Goal: Task Accomplishment & Management: Complete application form

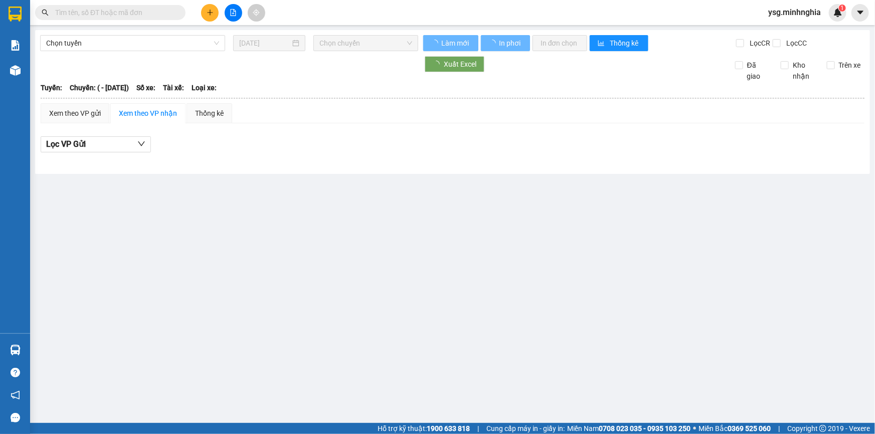
type input "[DATE]"
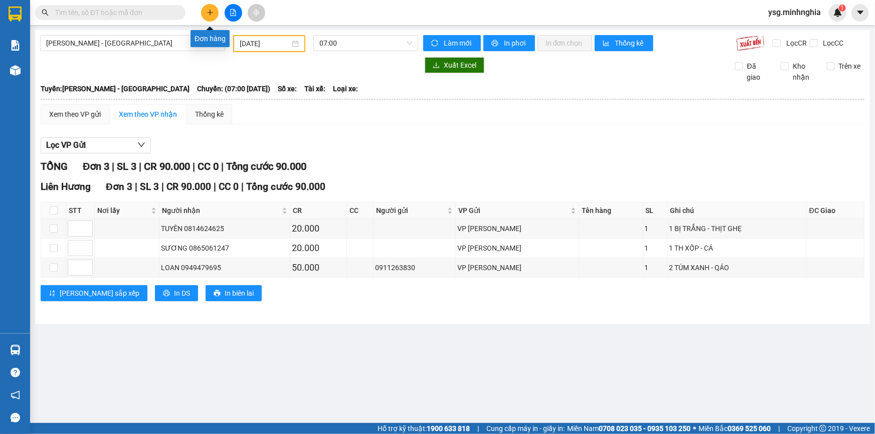
click at [206, 11] on button at bounding box center [210, 13] width 18 height 18
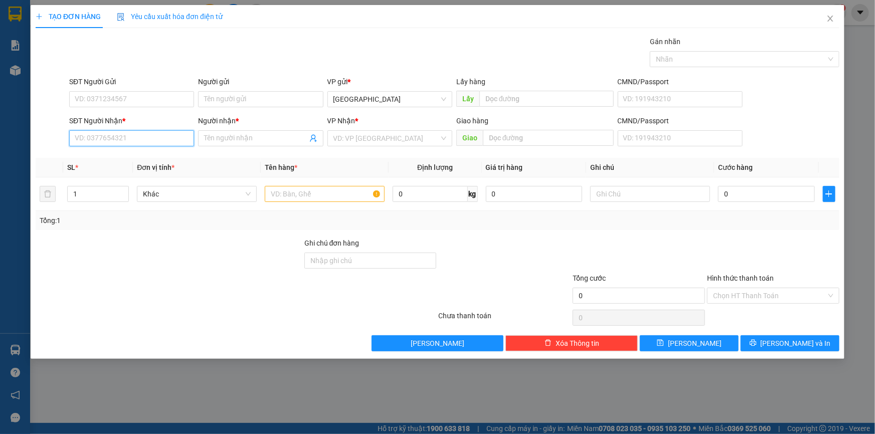
click at [140, 139] on input "SĐT Người Nhận *" at bounding box center [131, 138] width 125 height 16
type input "0907000675"
click at [129, 155] on div "0907000675 - NGỌC" at bounding box center [131, 158] width 113 height 11
type input "NGỌC"
type input "0907000675"
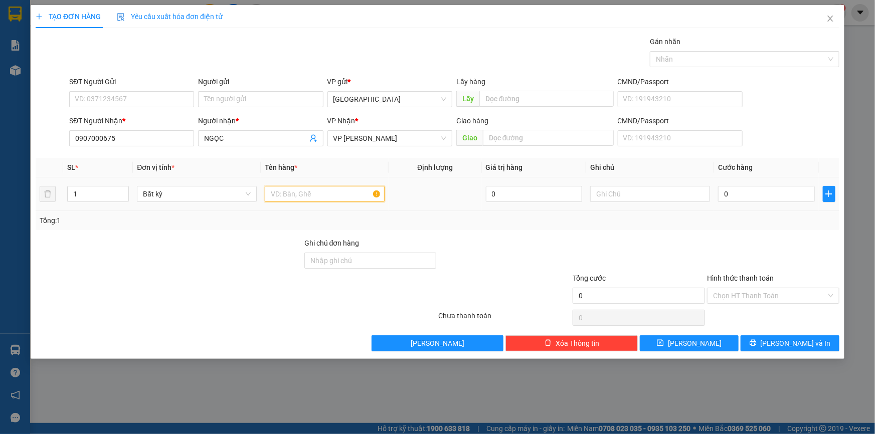
click at [353, 188] on input "text" at bounding box center [325, 194] width 120 height 16
click at [629, 197] on input "text" at bounding box center [650, 194] width 120 height 16
paste input "ụ"
paste input "Ụ"
paste input "Đ"
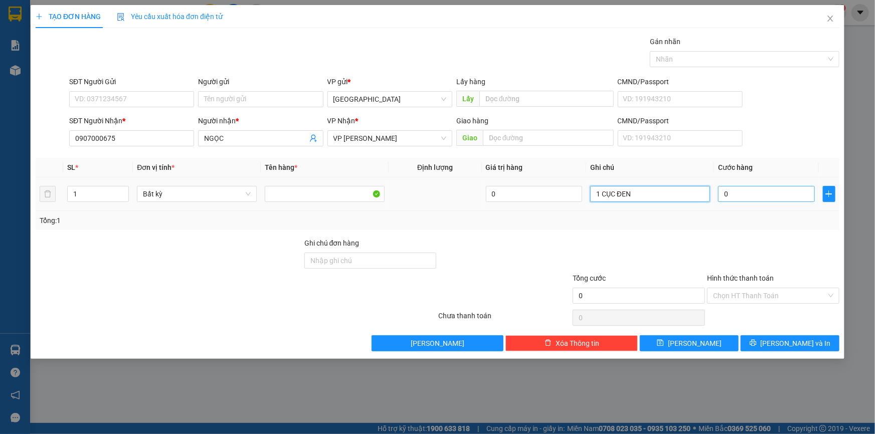
type input "1 CỤC ĐEN"
click at [719, 190] on input "0" at bounding box center [766, 194] width 97 height 16
type input "06"
type input "6"
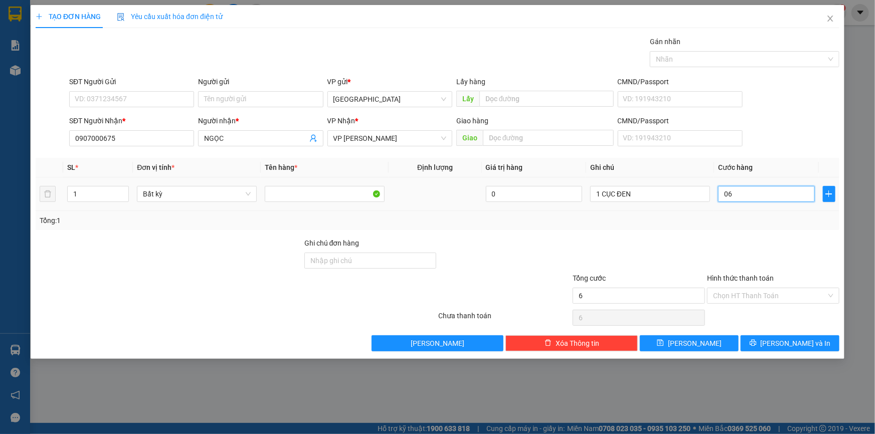
type input "060"
type input "60"
type input "60.000"
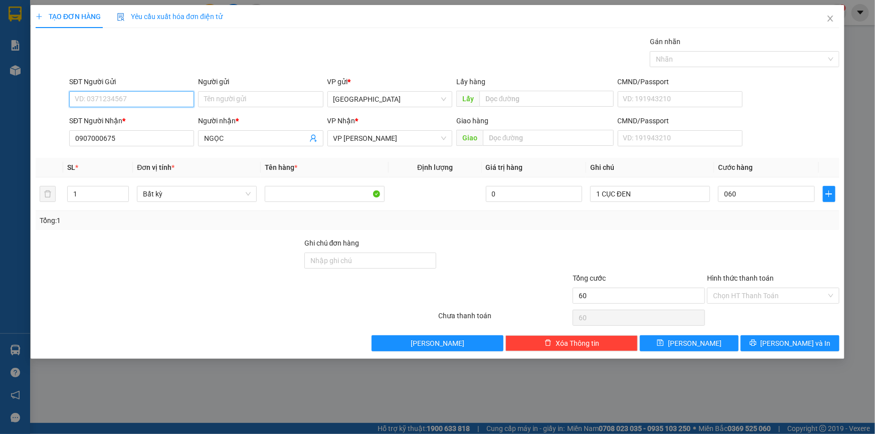
type input "60.000"
click at [115, 103] on input "SĐT Người Gửi" at bounding box center [131, 99] width 125 height 16
type input "0902781172"
click at [764, 338] on button "[PERSON_NAME] và In" at bounding box center [790, 343] width 99 height 16
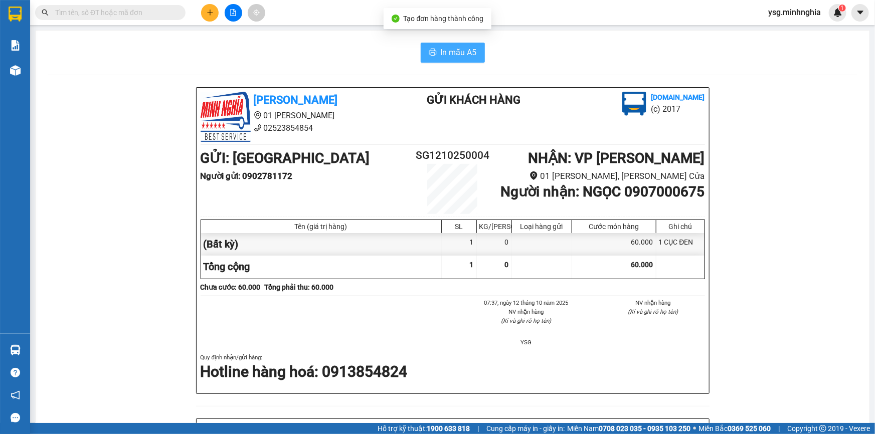
click at [465, 46] on span "In mẫu A5" at bounding box center [459, 52] width 36 height 13
click at [215, 11] on button at bounding box center [210, 13] width 18 height 18
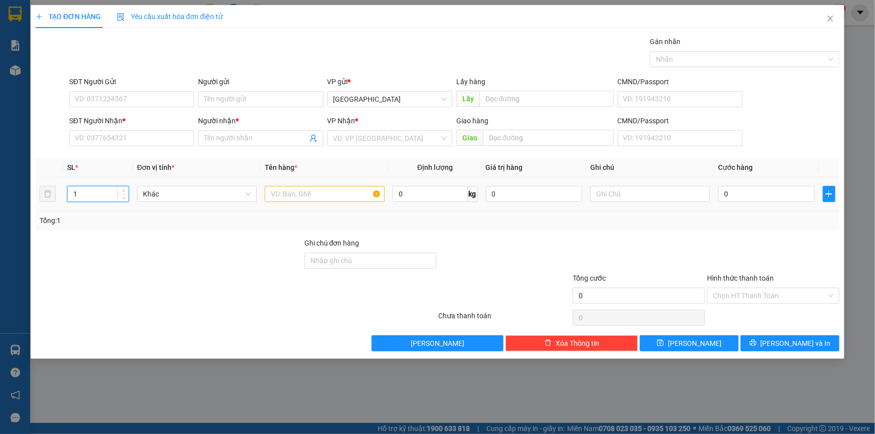
drag, startPoint x: 83, startPoint y: 187, endPoint x: 32, endPoint y: 183, distance: 50.9
click at [56, 194] on tr "1 Khác 0 kg 0 0" at bounding box center [438, 195] width 804 height 34
type input "7"
click at [295, 195] on input "text" at bounding box center [325, 194] width 120 height 16
click at [605, 186] on input "text" at bounding box center [650, 194] width 120 height 16
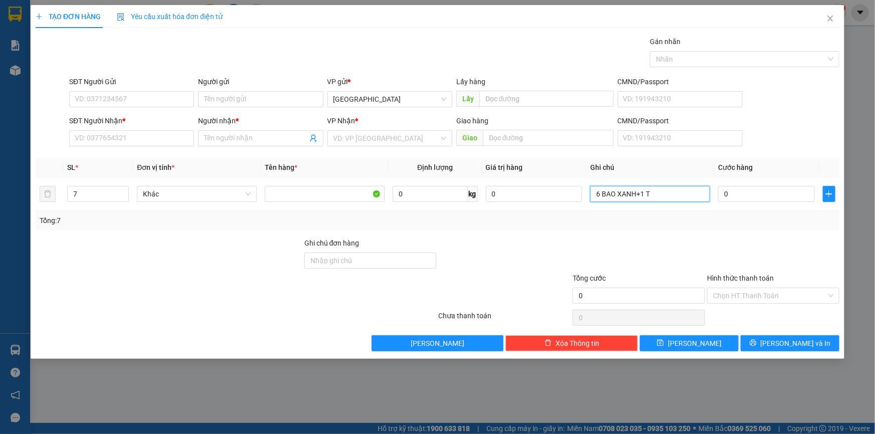
paste input "ÚM"
paste input "Ả"
type input "6 BAO XANH+1 TÚM VẢI"
click at [147, 136] on input "SĐT Người Nhận *" at bounding box center [131, 138] width 125 height 16
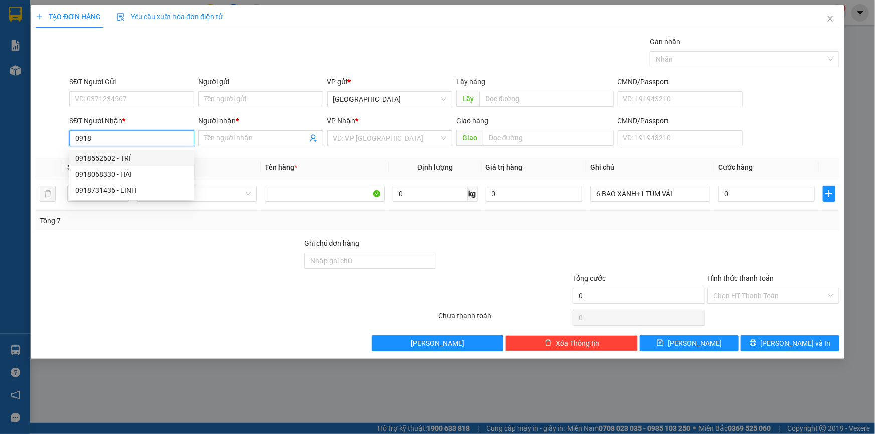
drag, startPoint x: 130, startPoint y: 158, endPoint x: 136, endPoint y: 144, distance: 15.3
click at [130, 157] on div "0918552602 - TRÍ" at bounding box center [131, 158] width 113 height 11
type input "0918552602"
type input "TRÍ"
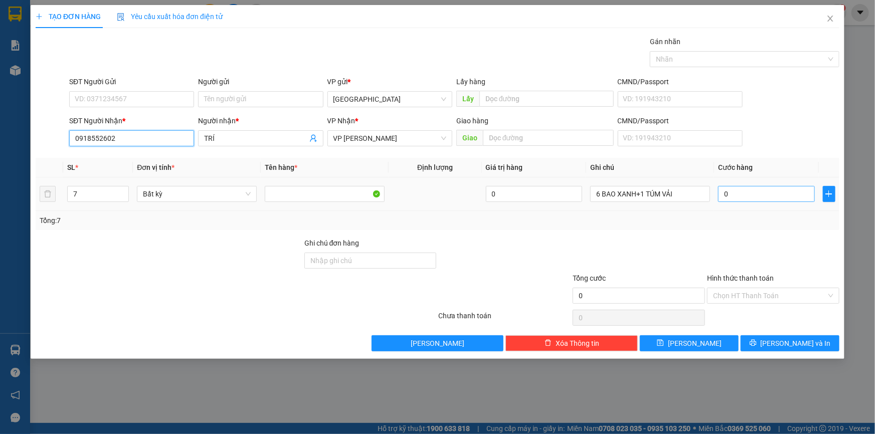
type input "0918552602"
click at [734, 191] on input "0" at bounding box center [766, 194] width 97 height 16
type input "4"
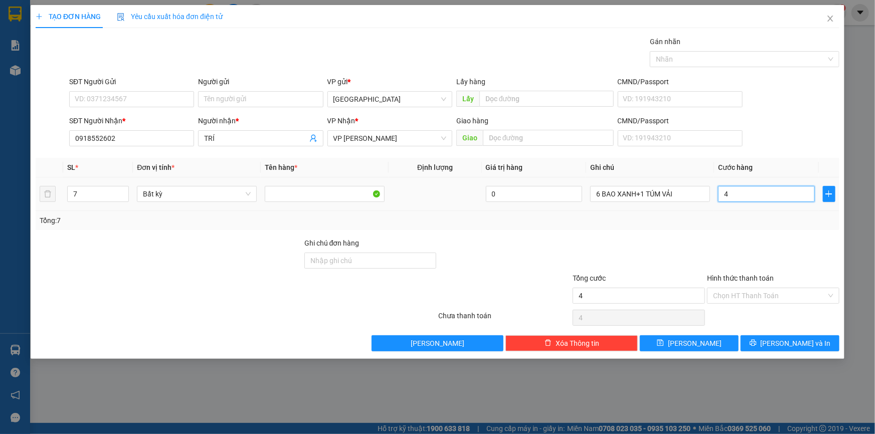
type input "49"
type input "490"
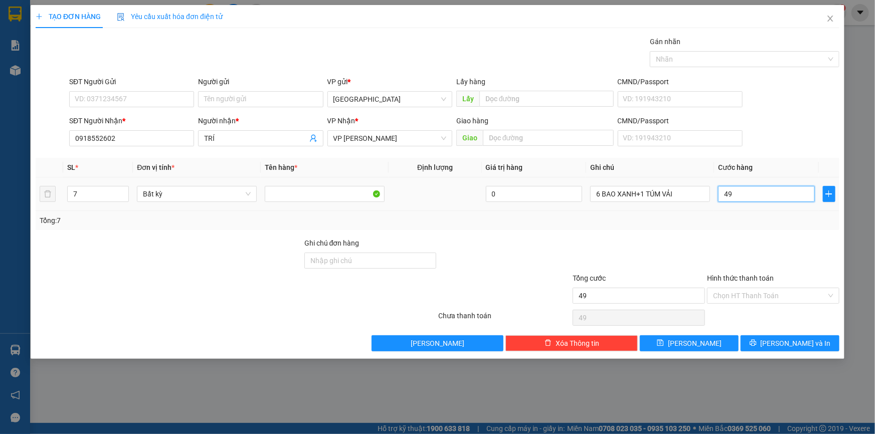
type input "490"
type input "490.000"
click at [788, 340] on span "[PERSON_NAME] và In" at bounding box center [796, 343] width 70 height 11
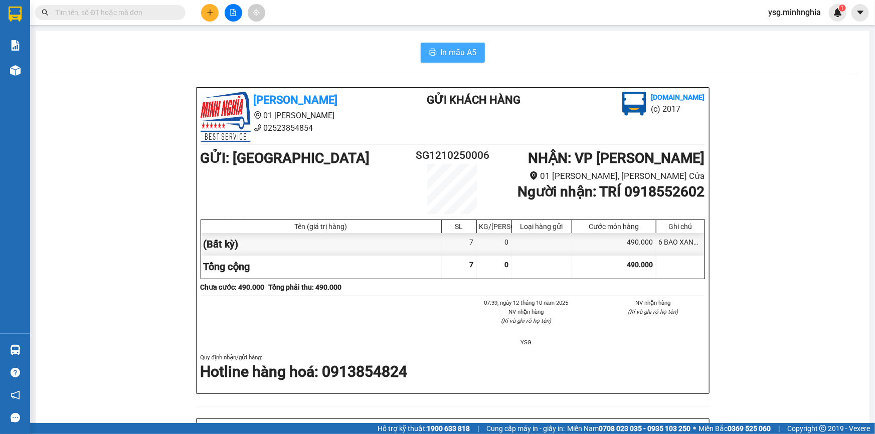
click at [457, 48] on span "In mẫu A5" at bounding box center [459, 52] width 36 height 13
click at [216, 16] on button at bounding box center [210, 13] width 18 height 18
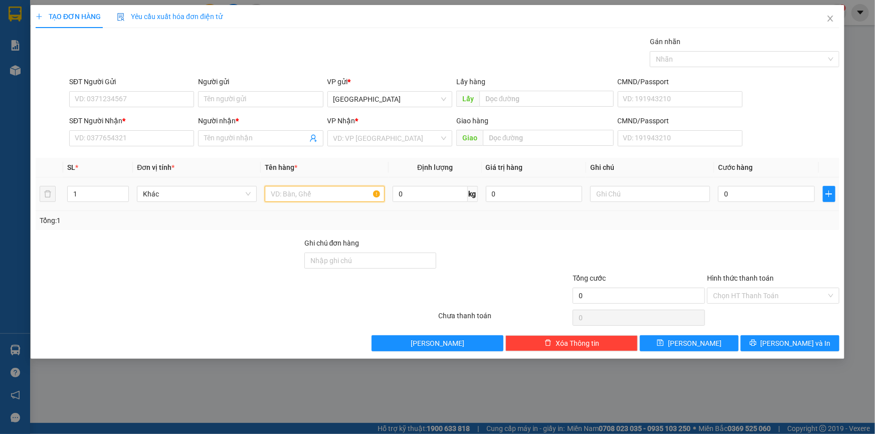
click at [345, 194] on input "text" at bounding box center [325, 194] width 120 height 16
click at [117, 135] on input "SĐT Người Nhận *" at bounding box center [131, 138] width 125 height 16
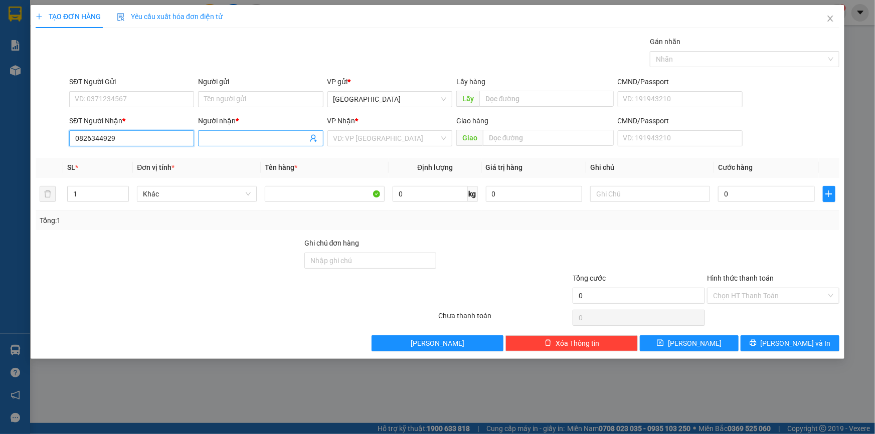
type input "0826344929"
click at [259, 133] on input "Người nhận *" at bounding box center [255, 138] width 103 height 11
paste input "ÀNH"
paste input "ƯNG"
click at [371, 130] on div "VD: VP [GEOGRAPHIC_DATA]" at bounding box center [389, 138] width 125 height 16
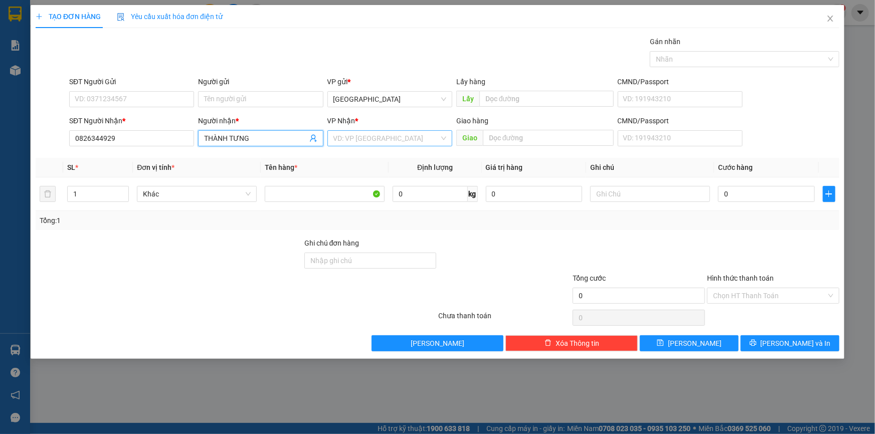
type input "THÀNH TƯNG"
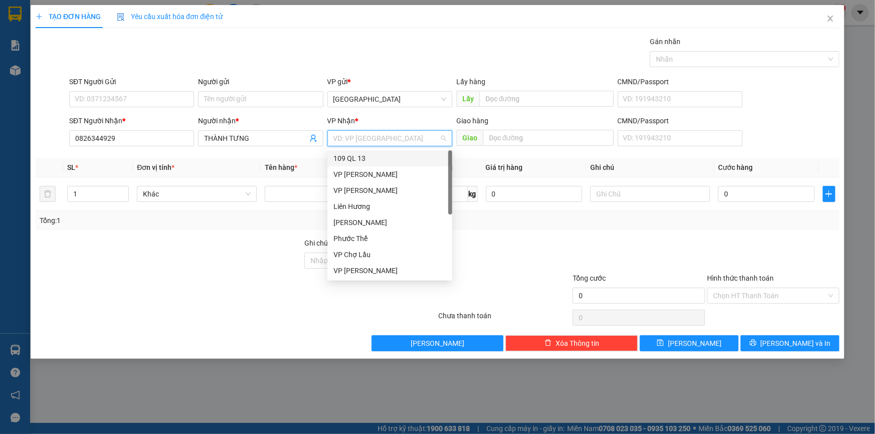
click at [372, 135] on input "search" at bounding box center [386, 138] width 106 height 15
type input "V"
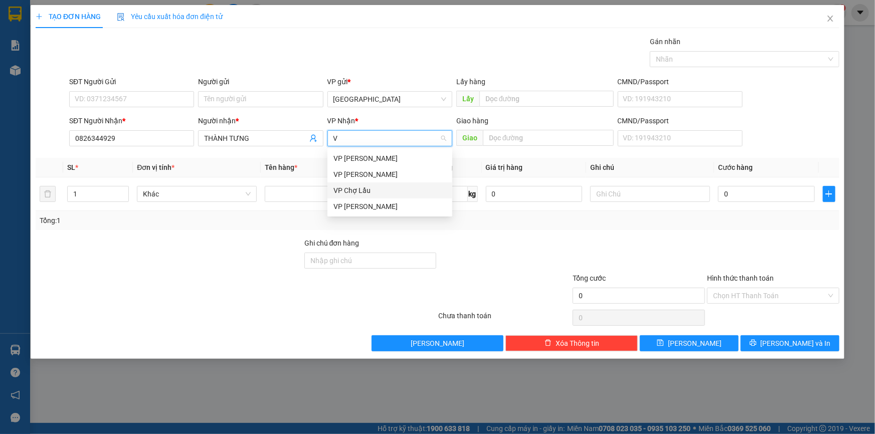
click at [361, 191] on div "VP Chợ Lầu" at bounding box center [389, 190] width 113 height 11
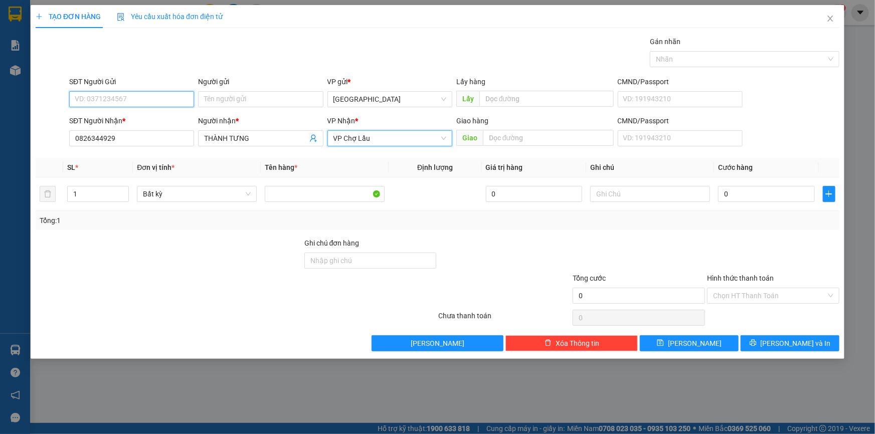
click at [146, 100] on input "SĐT Người Gửi" at bounding box center [131, 99] width 125 height 16
type input "0358986624"
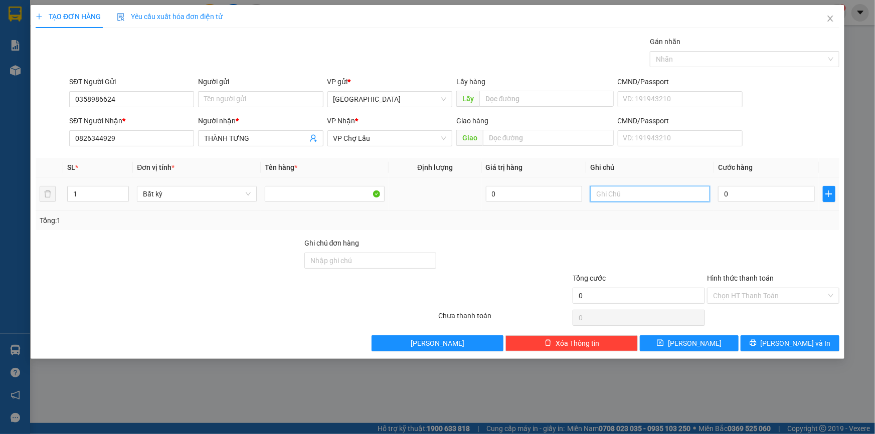
click at [602, 194] on input "text" at bounding box center [650, 194] width 120 height 16
paste input "ÙNG"
paste input "Â"
paste input "ẤY"
paste input "Đ"
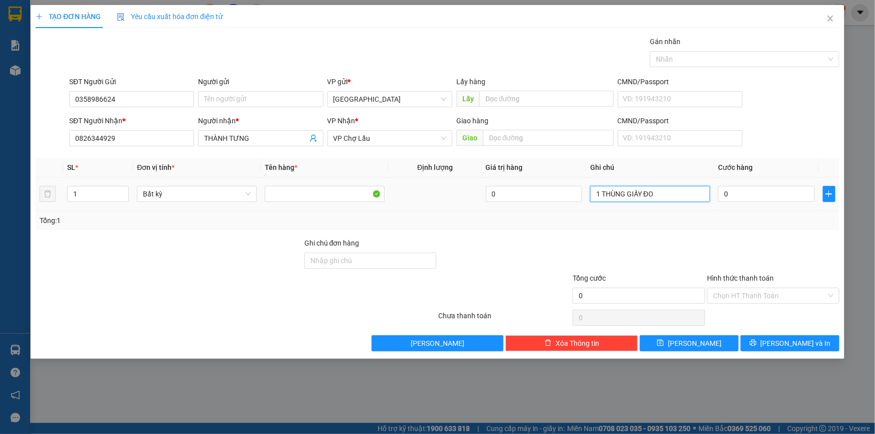
paste input "Ô"
paste input "Ồ"
paste input "Ă"
paste input "Ô"
paste input "ỒNG"
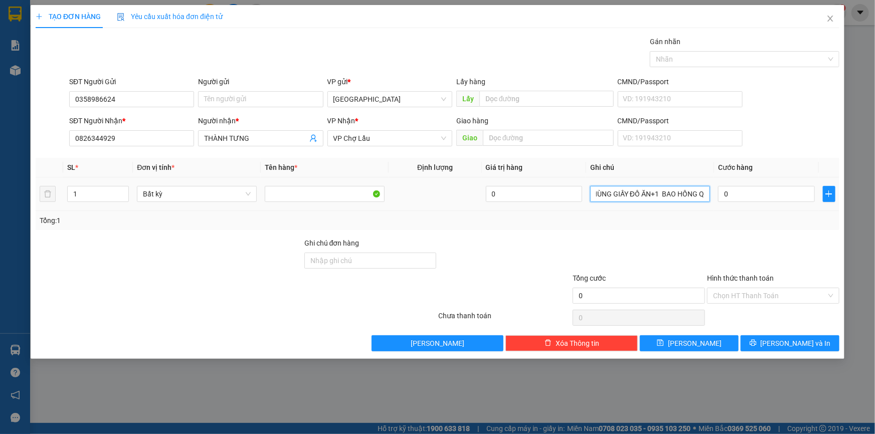
paste input "ÁO"
type input "1 THÙNG GIẤY ĐỒ ĂN+1 BAO HỒNG QÁO"
type input "2"
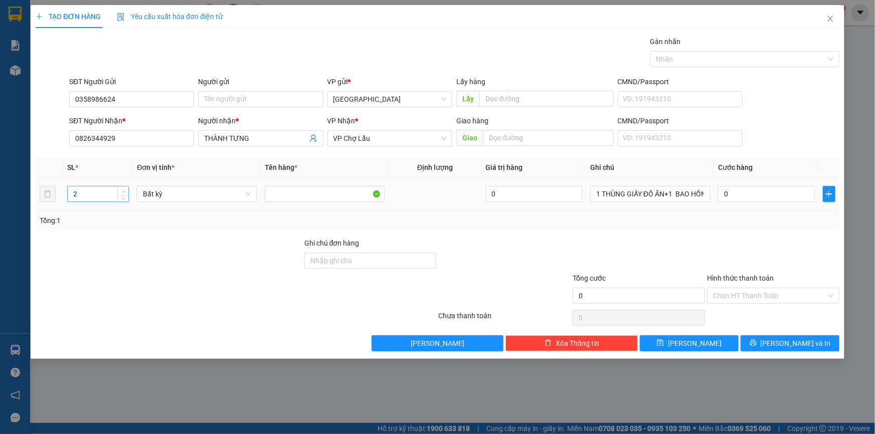
click at [122, 191] on icon "up" at bounding box center [124, 192] width 4 height 4
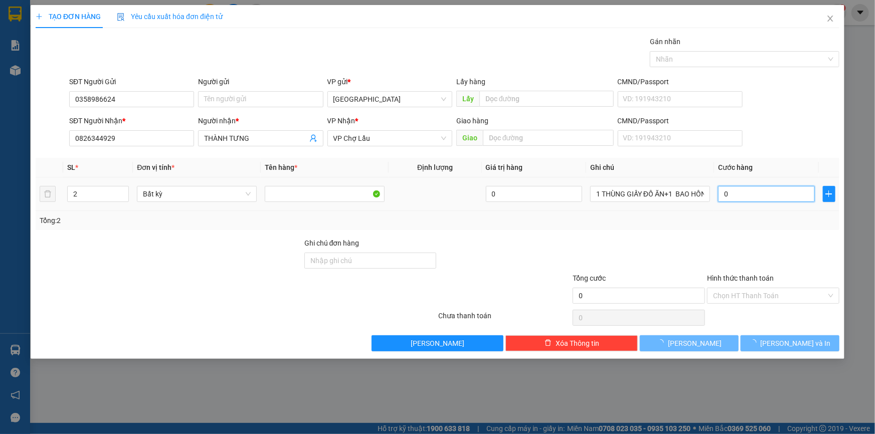
click at [736, 198] on input "0" at bounding box center [766, 194] width 97 height 16
type input "7"
type input "70"
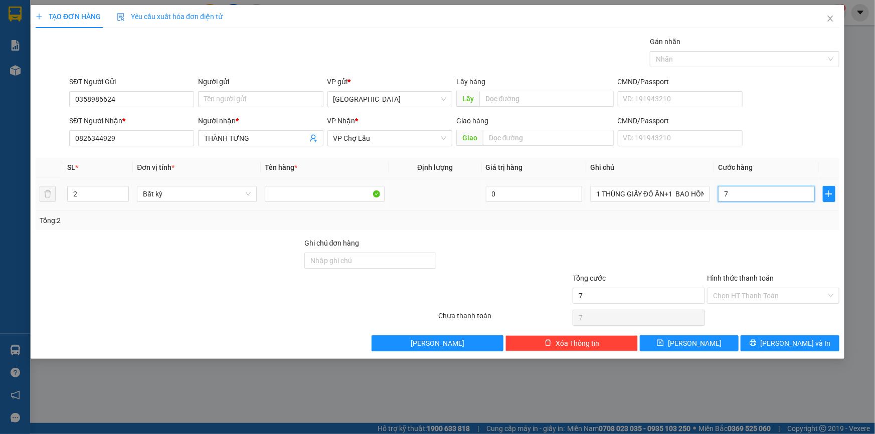
type input "70"
type input "70.000"
click at [760, 288] on input "Hình thức thanh toán" at bounding box center [769, 295] width 113 height 15
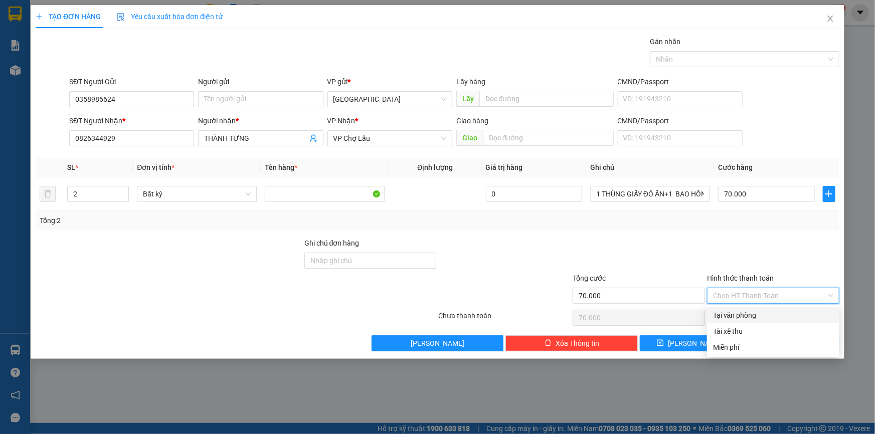
click at [768, 315] on div "Tại văn phòng" at bounding box center [773, 315] width 120 height 11
type input "0"
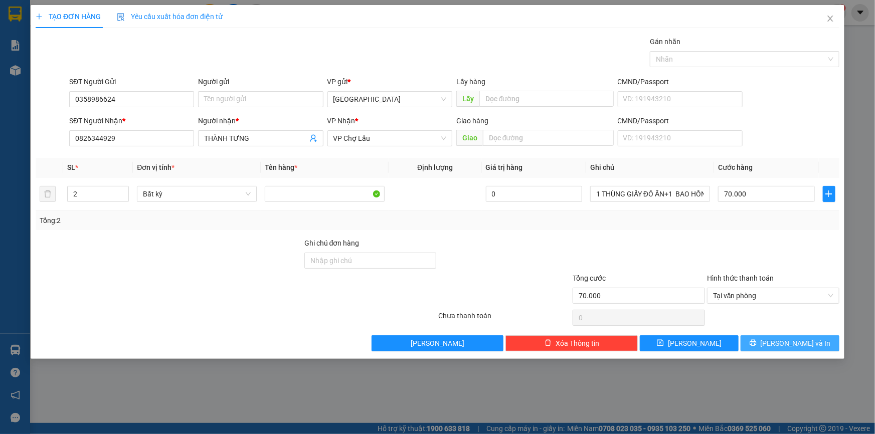
click at [821, 346] on button "[PERSON_NAME] và In" at bounding box center [790, 343] width 99 height 16
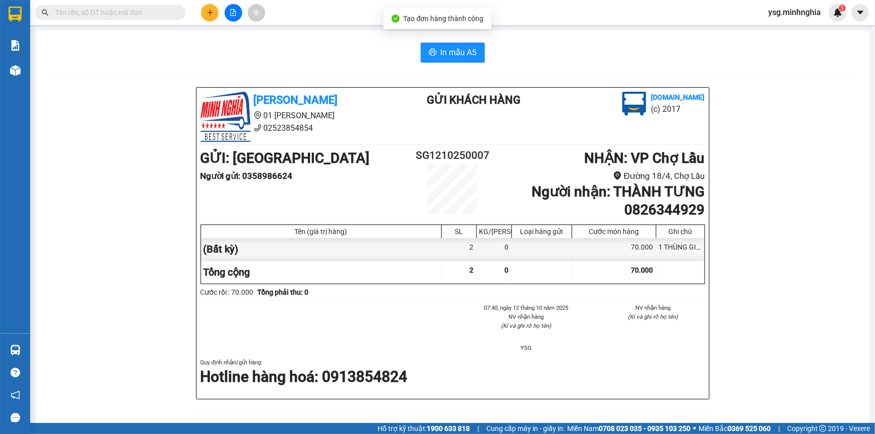
click at [470, 63] on div "In mẫu A5 [PERSON_NAME] 01 Đinh Tiên Hoàng 02523854854 Gửi khách hàng [DOMAIN_N…" at bounding box center [453, 439] width 834 height 816
click at [460, 55] on span "In mẫu A5" at bounding box center [459, 52] width 36 height 13
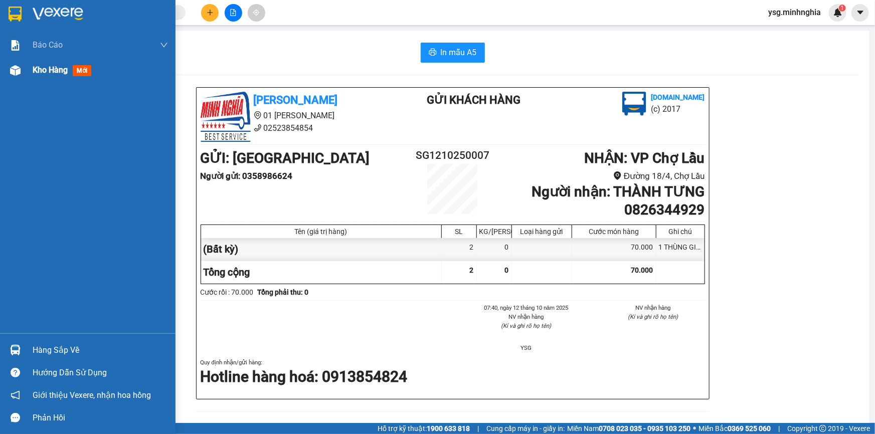
click at [69, 69] on div "Kho hàng mới" at bounding box center [64, 70] width 63 height 13
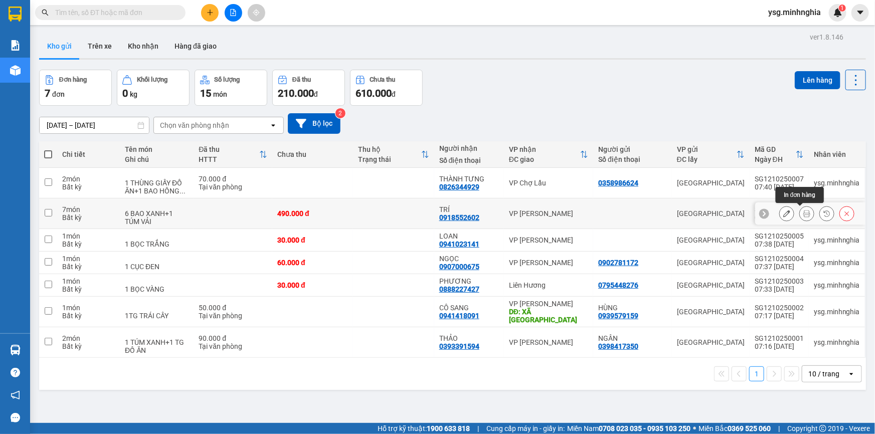
click at [803, 212] on icon at bounding box center [806, 213] width 7 height 7
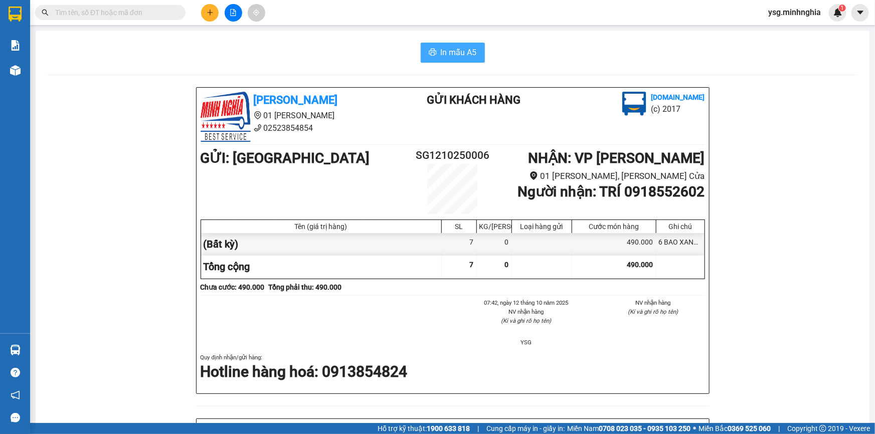
click at [429, 52] on icon "printer" at bounding box center [433, 52] width 8 height 8
click at [241, 10] on button at bounding box center [234, 13] width 18 height 18
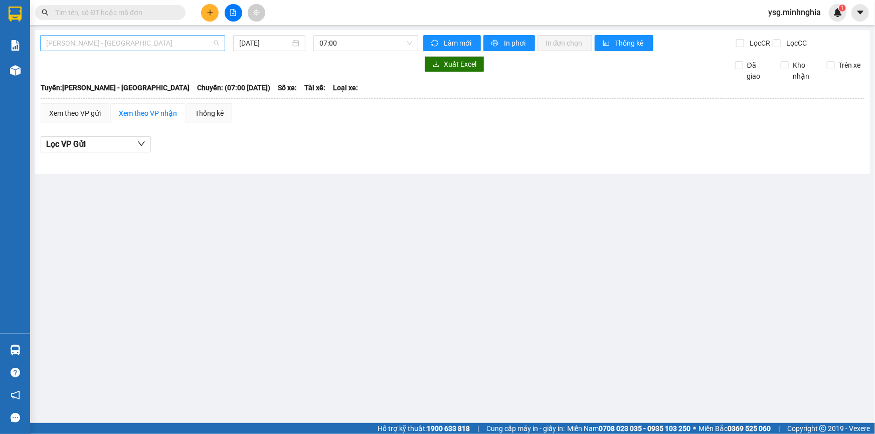
click at [130, 48] on span "[PERSON_NAME] - [GEOGRAPHIC_DATA]" at bounding box center [132, 43] width 173 height 15
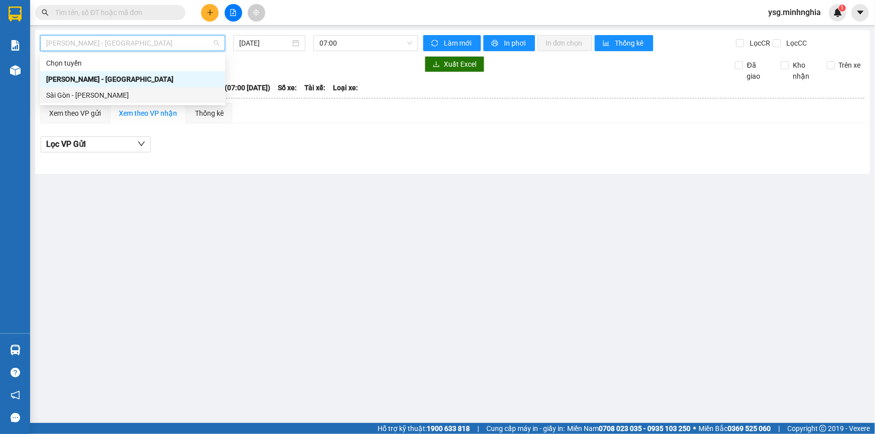
click at [119, 91] on div "Sài Gòn - Phan Rí" at bounding box center [132, 95] width 173 height 11
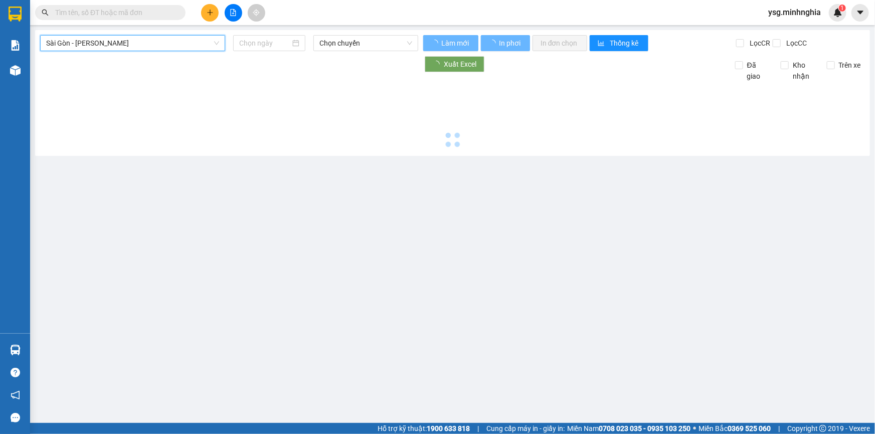
type input "[DATE]"
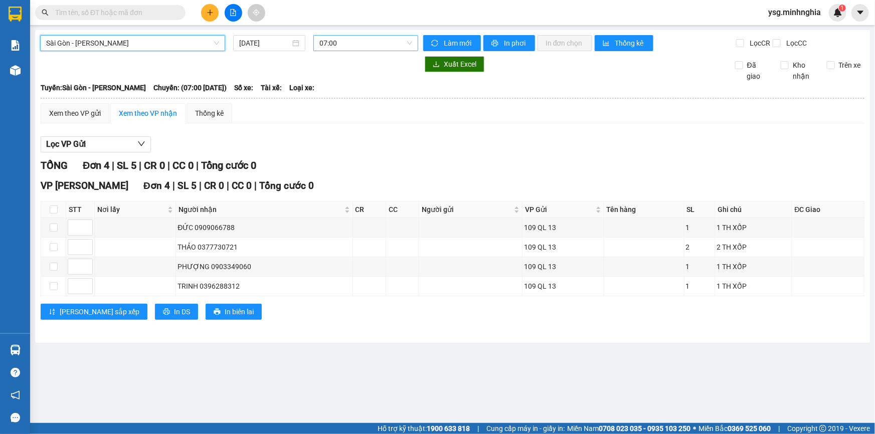
click at [388, 44] on span "07:00" at bounding box center [365, 43] width 93 height 15
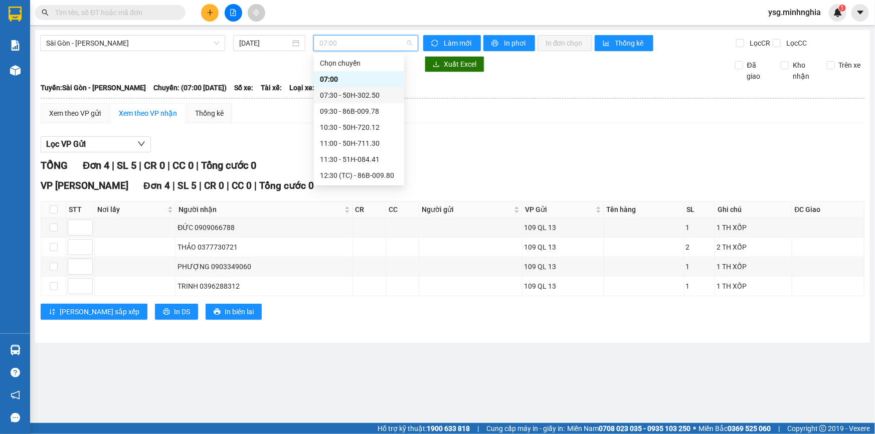
click at [342, 97] on div "07:30 - 50H-302.50" at bounding box center [359, 95] width 78 height 11
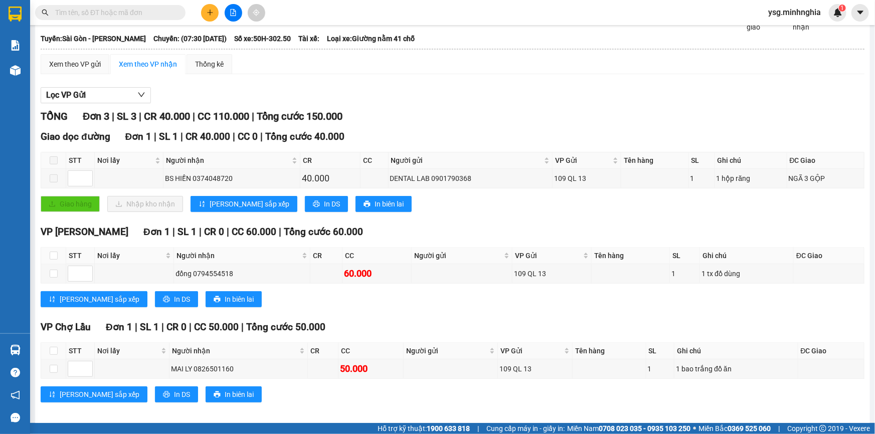
scroll to position [55, 0]
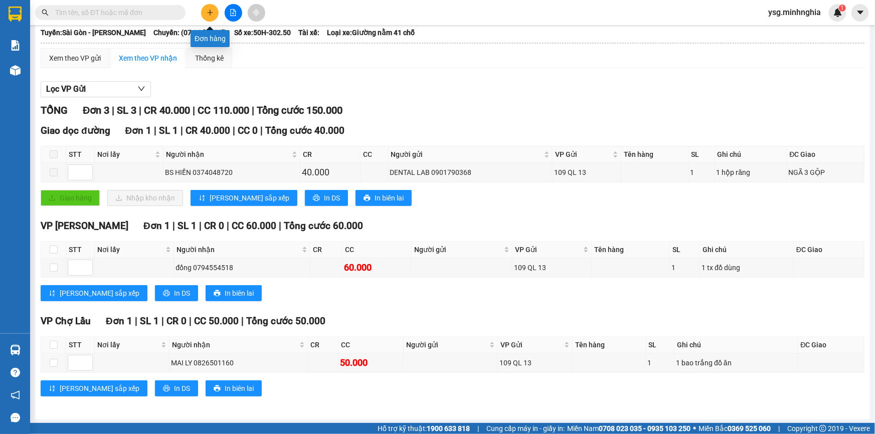
click at [212, 12] on icon "plus" at bounding box center [210, 12] width 6 height 1
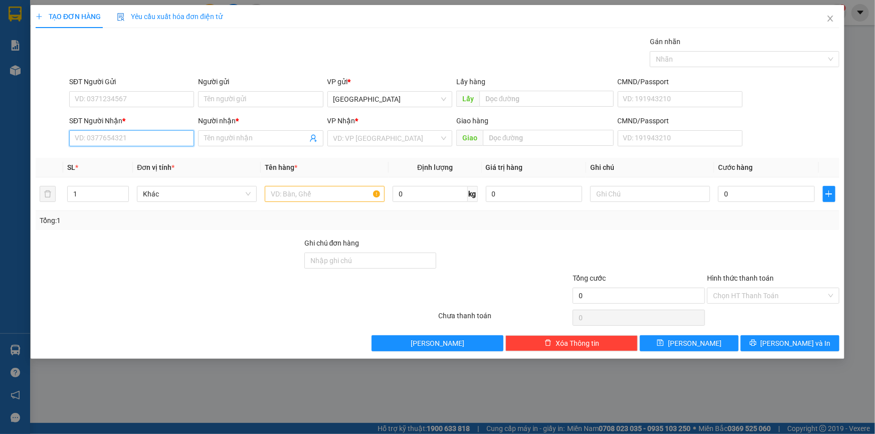
click at [136, 134] on input "SĐT Người Nhận *" at bounding box center [131, 138] width 125 height 16
click at [113, 153] on div "0367762677 - HOA" at bounding box center [131, 158] width 113 height 11
type input "0367762677"
type input "HOA"
type input "0367762677"
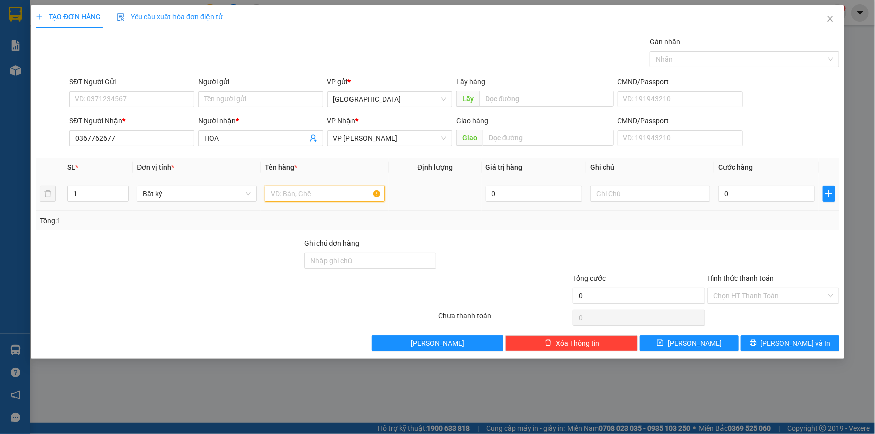
click at [338, 195] on input "text" at bounding box center [325, 194] width 120 height 16
click at [673, 196] on input "text" at bounding box center [650, 194] width 120 height 16
paste input "Đ"
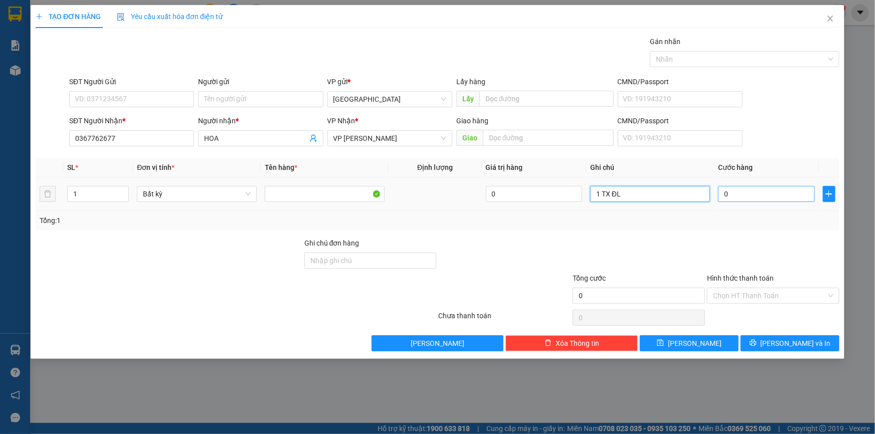
type input "1 TX ĐL"
click at [741, 193] on input "0" at bounding box center [766, 194] width 97 height 16
type input "1"
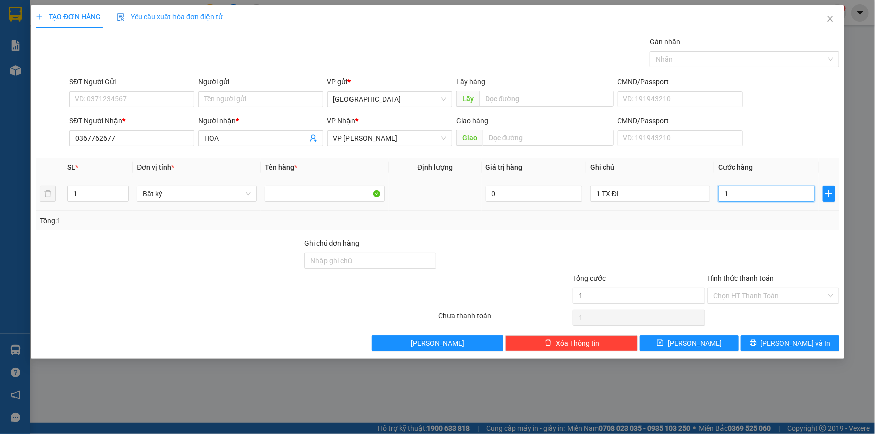
type input "10"
type input "100"
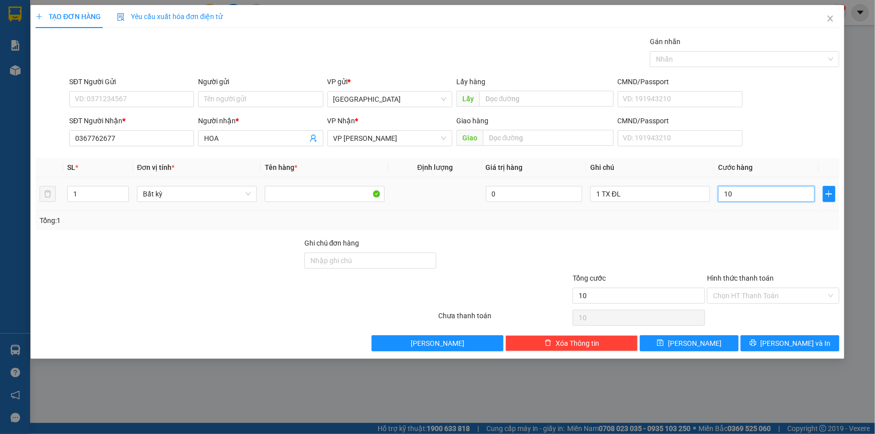
type input "100"
type input "100.000"
click at [823, 342] on button "[PERSON_NAME] và In" at bounding box center [790, 343] width 99 height 16
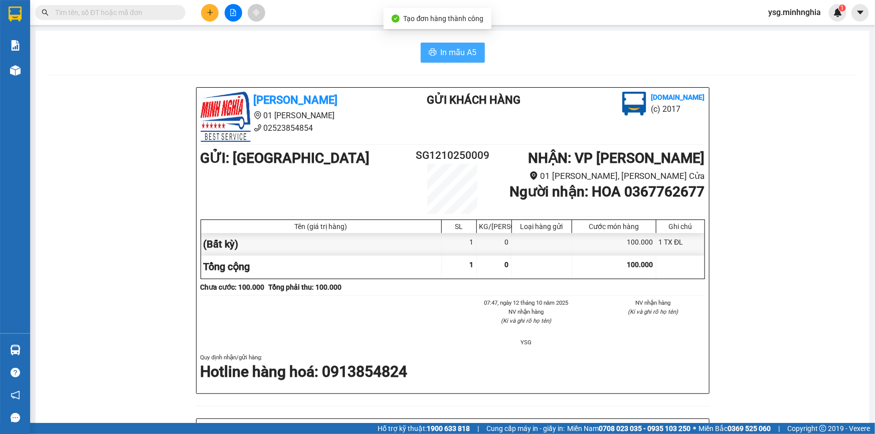
click at [423, 55] on button "In mẫu A5" at bounding box center [453, 53] width 64 height 20
click at [441, 51] on span "In mẫu A5" at bounding box center [459, 52] width 36 height 13
